Goal: Find specific page/section: Find specific page/section

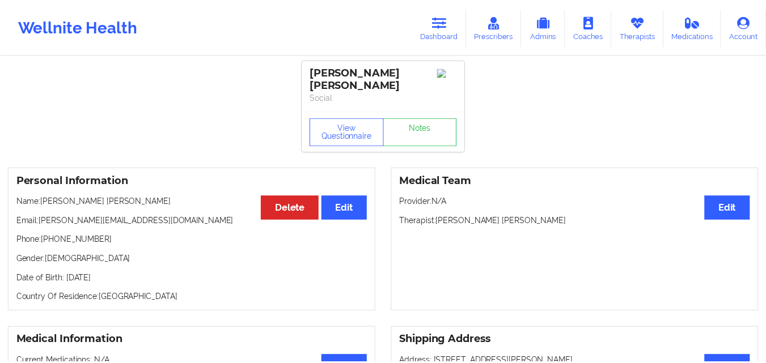
scroll to position [471, 0]
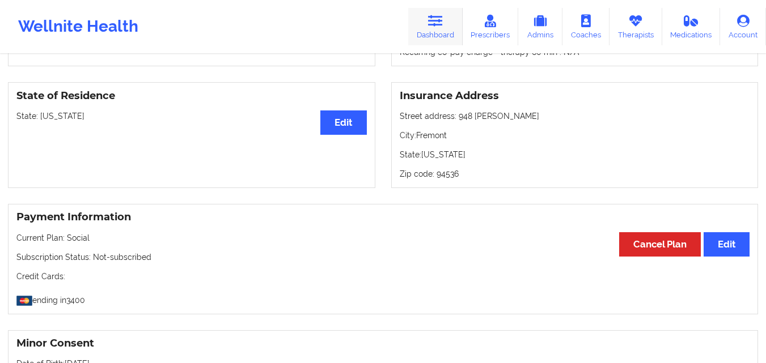
click at [431, 32] on link "Dashboard" at bounding box center [435, 26] width 54 height 37
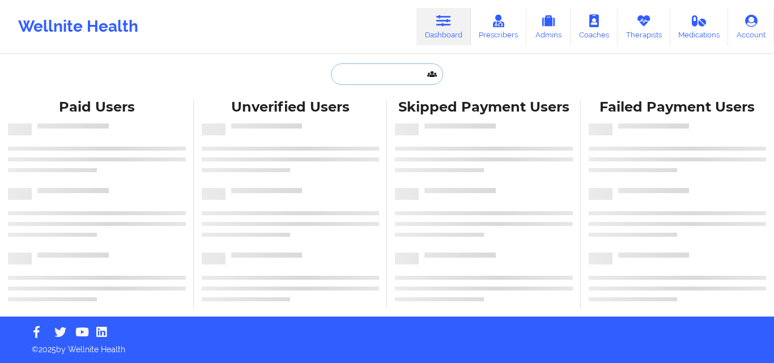
click at [387, 75] on input "text" at bounding box center [387, 74] width 112 height 22
paste input "Theresa Cherry"
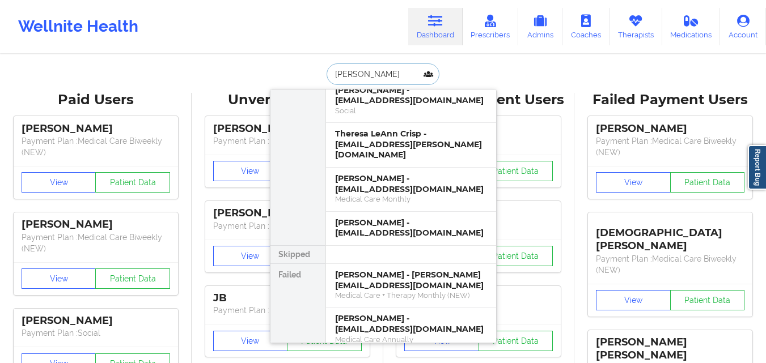
scroll to position [965, 0]
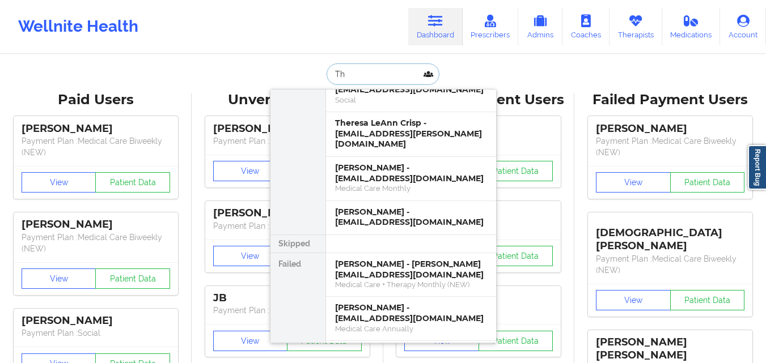
type input "T"
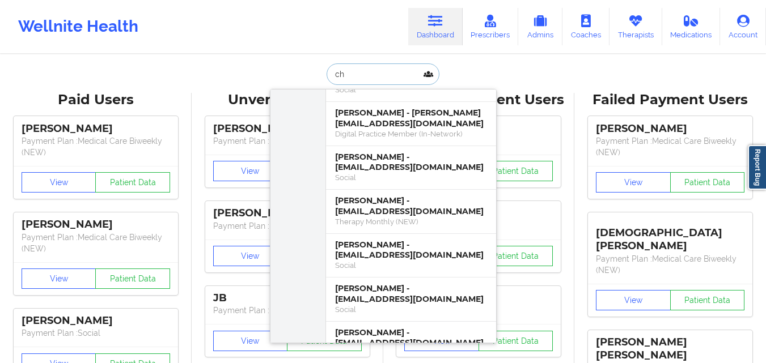
type input "c"
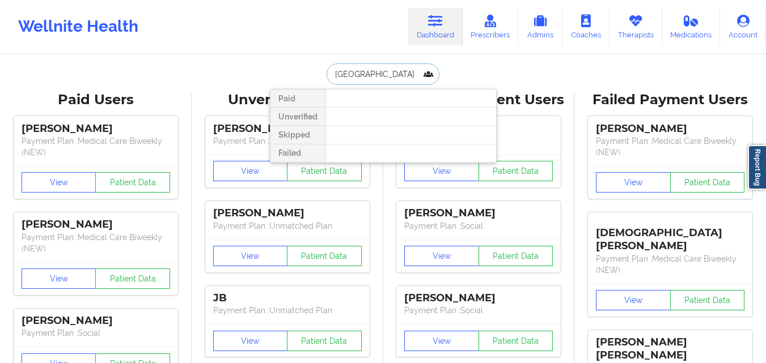
scroll to position [0, 0]
type input "Parisa"
